Goal: Information Seeking & Learning: Understand process/instructions

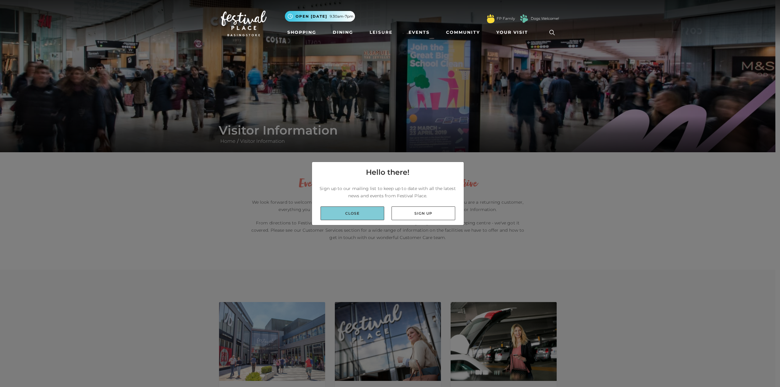
click at [362, 216] on link "Close" at bounding box center [353, 214] width 64 height 14
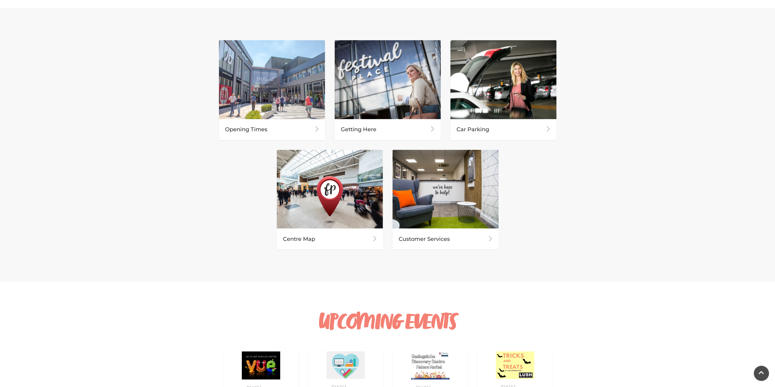
scroll to position [244, 0]
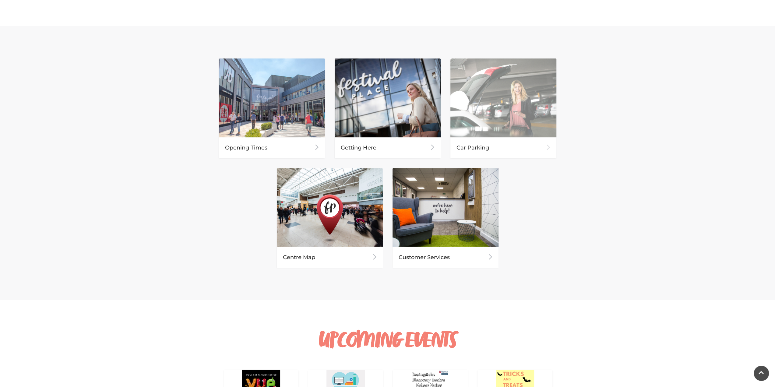
click at [466, 147] on div "Car Parking" at bounding box center [504, 147] width 106 height 21
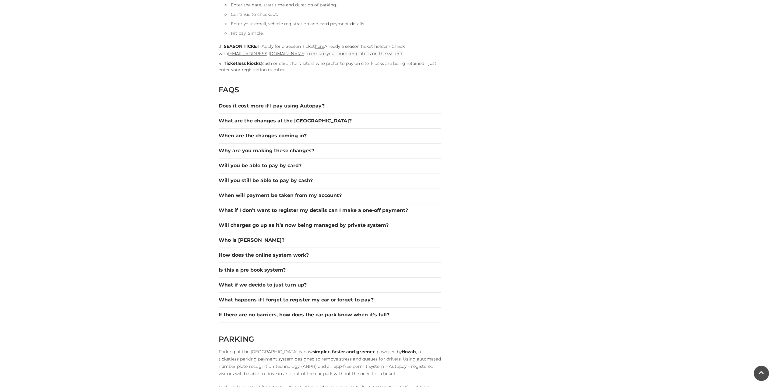
scroll to position [823, 0]
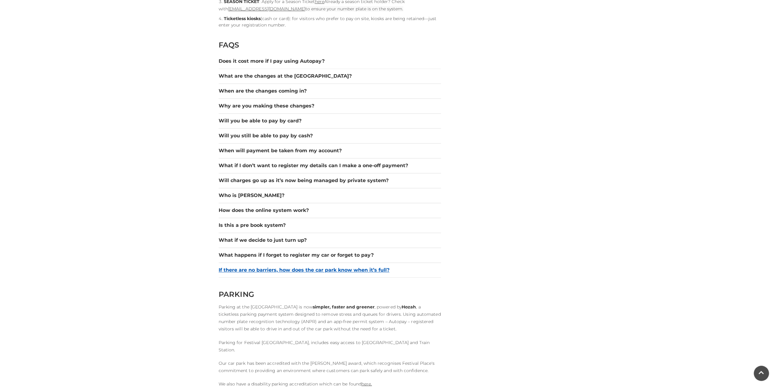
click at [284, 268] on button "If there are no barriers, how does the car park know when it’s full?" at bounding box center [330, 270] width 222 height 7
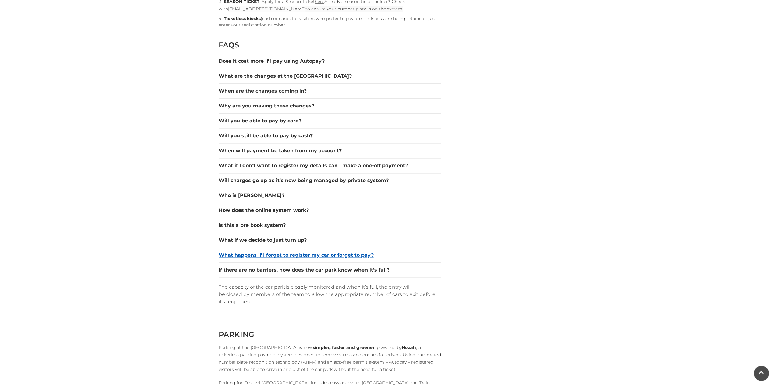
click at [285, 253] on button "What happens if I forget to register my car or forget to pay?" at bounding box center [330, 255] width 222 height 7
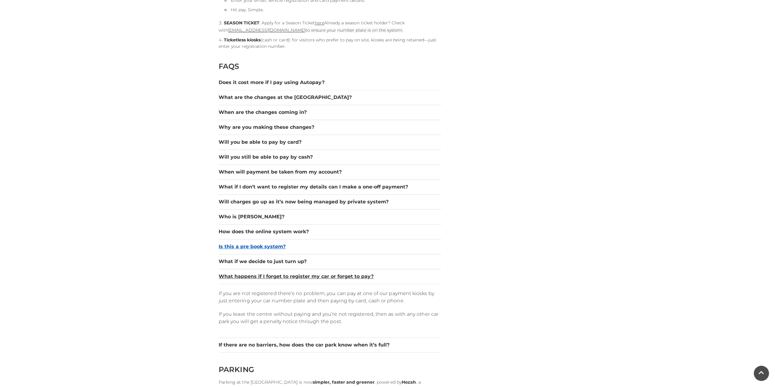
scroll to position [792, 0]
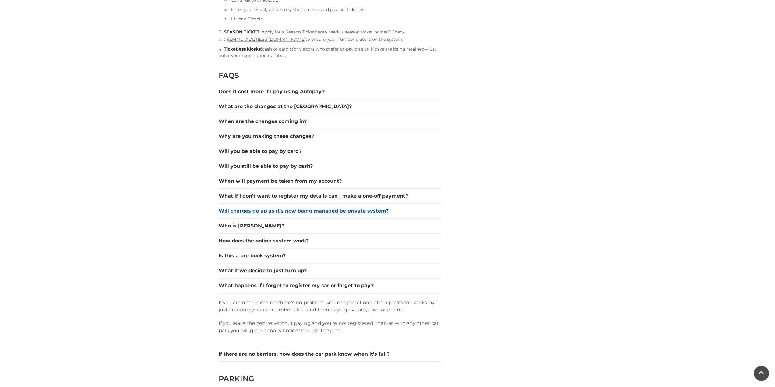
click at [260, 210] on button "Will charges go up as it’s now being managed by private system?" at bounding box center [330, 210] width 222 height 7
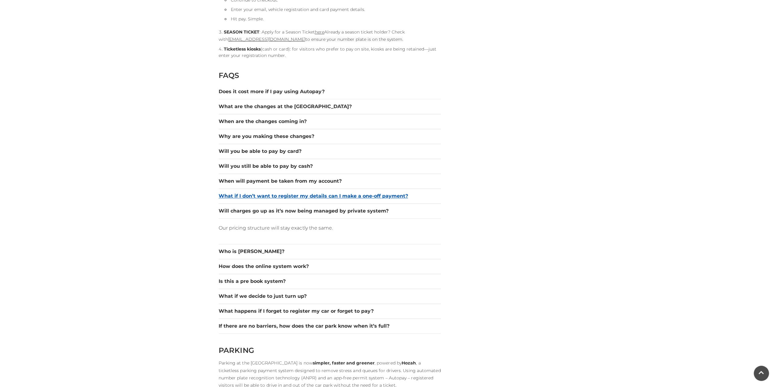
click at [255, 197] on button "What if I don’t want to register my details can I make a one-off payment?" at bounding box center [330, 196] width 222 height 7
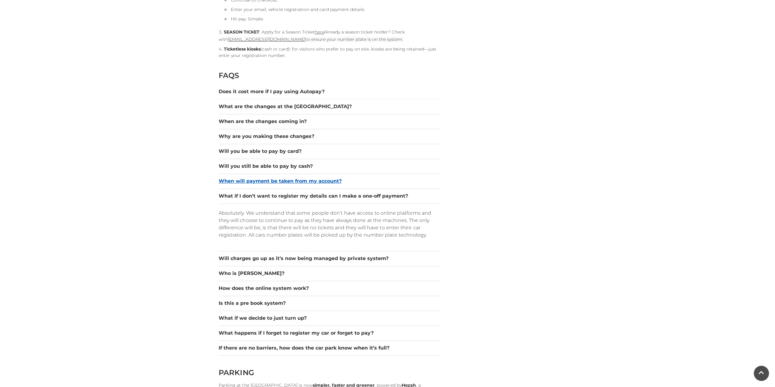
click at [258, 179] on button "When will payment be taken from my account?" at bounding box center [330, 181] width 222 height 7
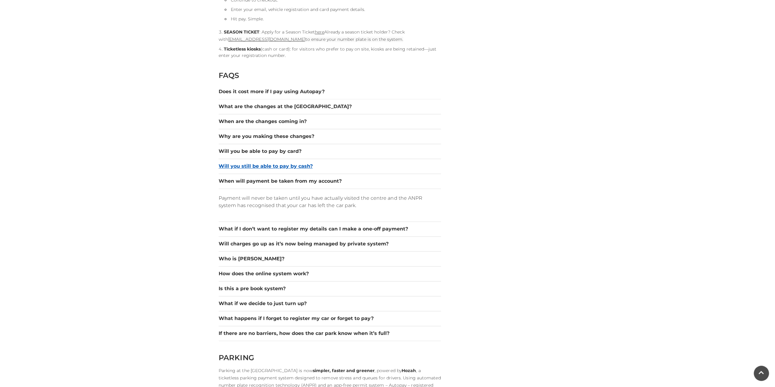
click at [253, 164] on button "Will you still be able to pay by cash?" at bounding box center [330, 166] width 222 height 7
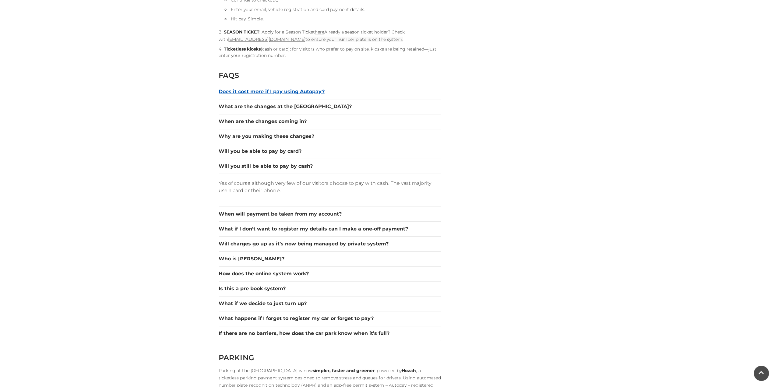
click at [255, 91] on button "Does it cost more if I pay using Autopay?" at bounding box center [330, 91] width 222 height 7
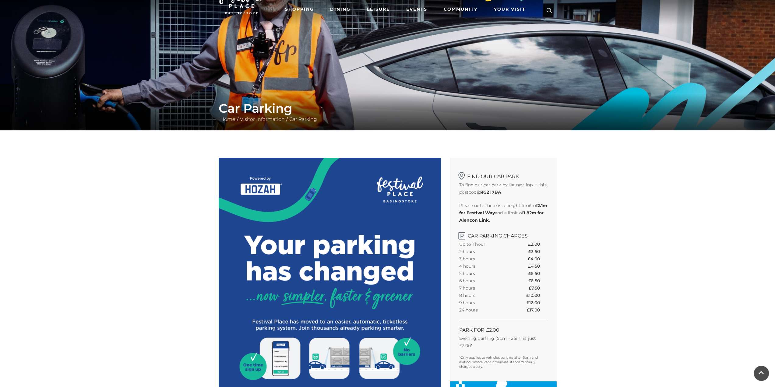
scroll to position [0, 0]
